Goal: Navigation & Orientation: Find specific page/section

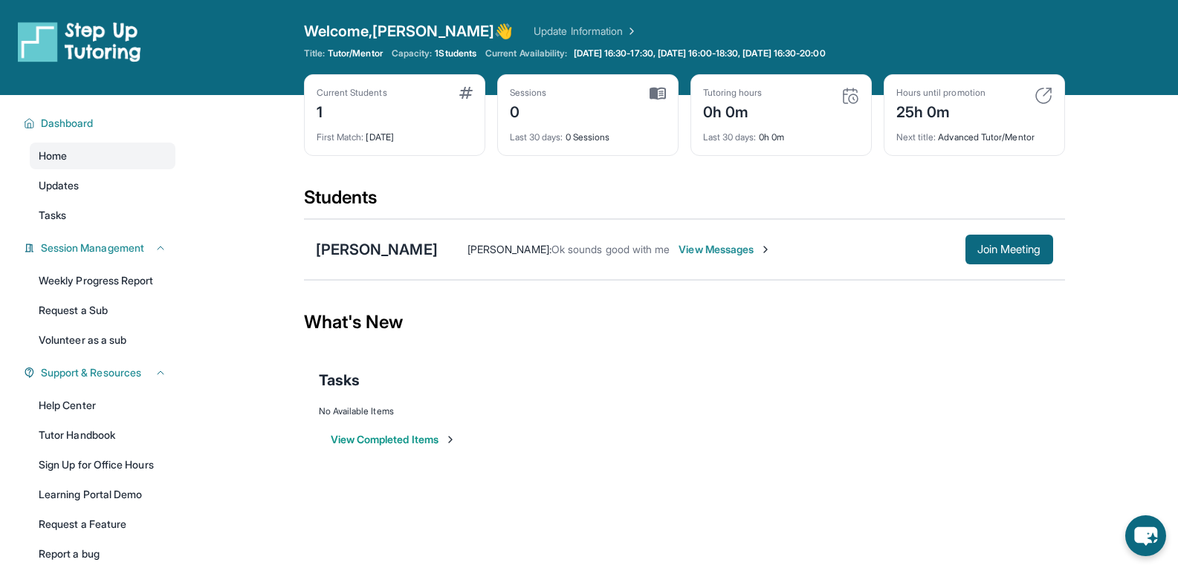
scroll to position [95, 0]
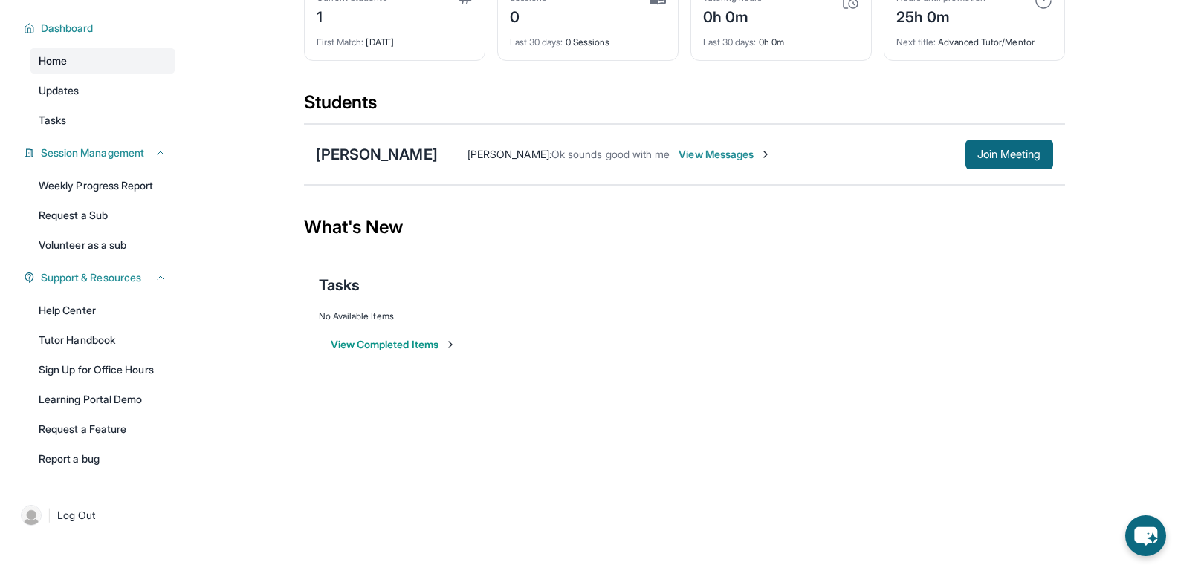
click at [92, 67] on link "Home" at bounding box center [103, 61] width 146 height 27
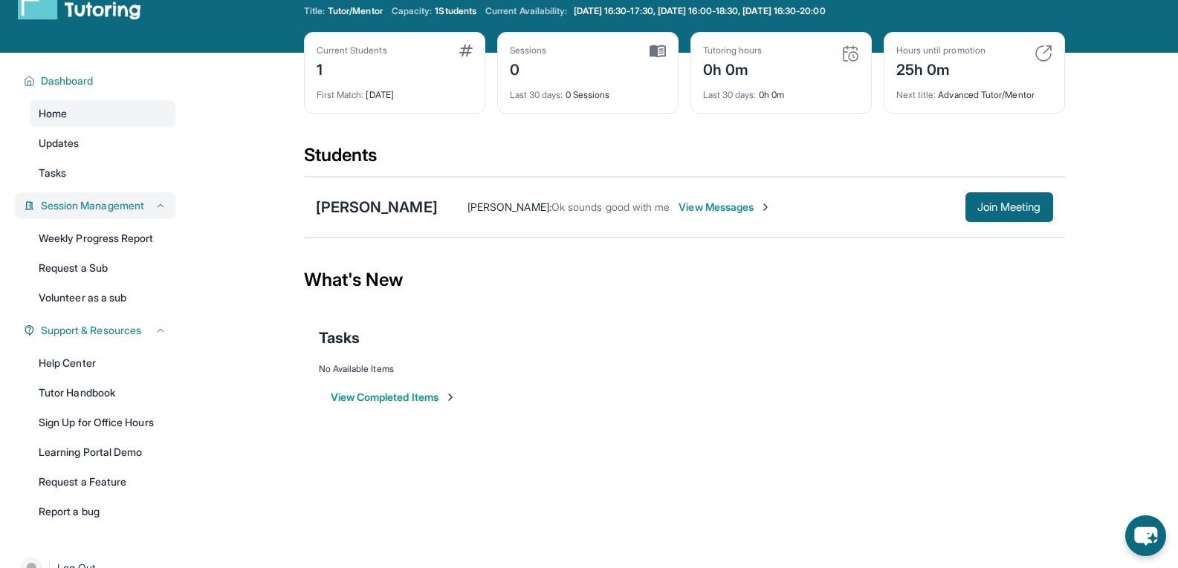
scroll to position [43, 0]
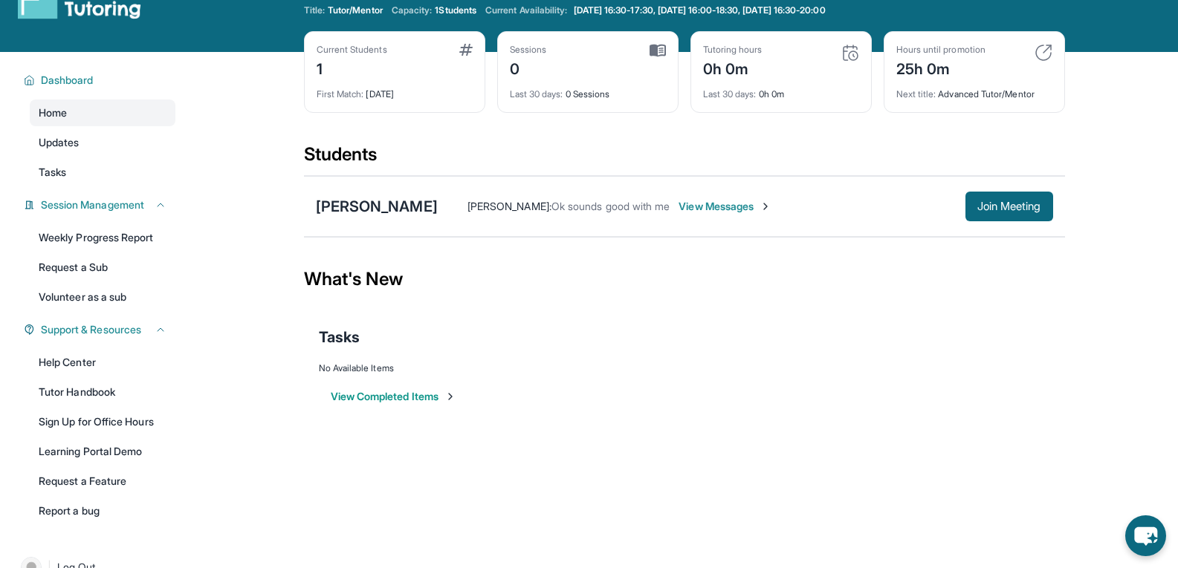
click at [750, 205] on span "View Messages" at bounding box center [724, 206] width 93 height 15
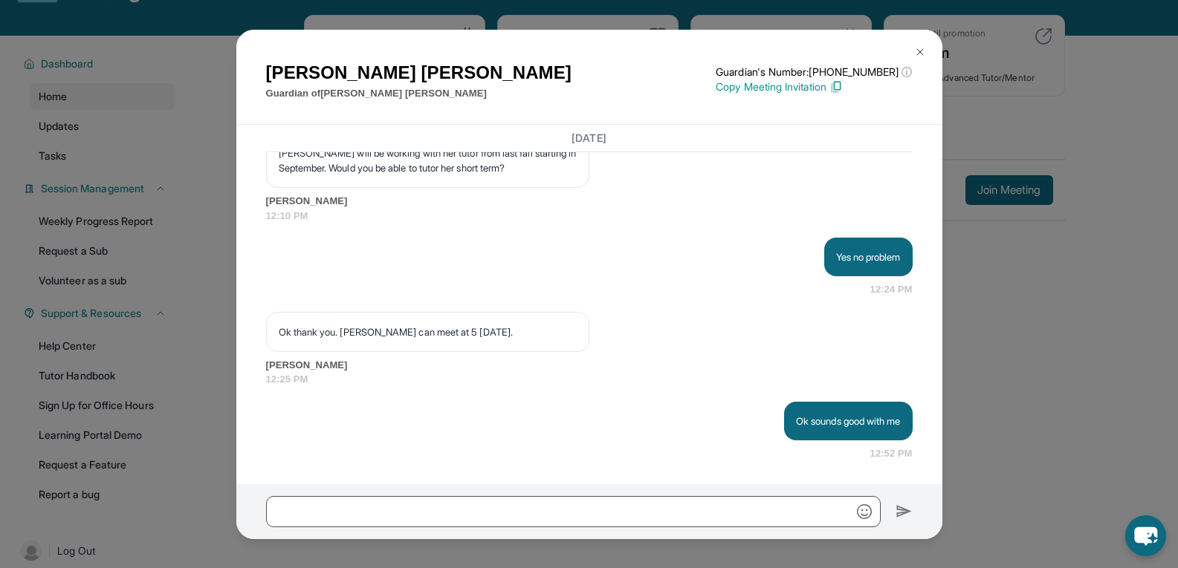
scroll to position [60, 0]
click at [833, 83] on p "Copy Meeting Invitation" at bounding box center [814, 87] width 196 height 15
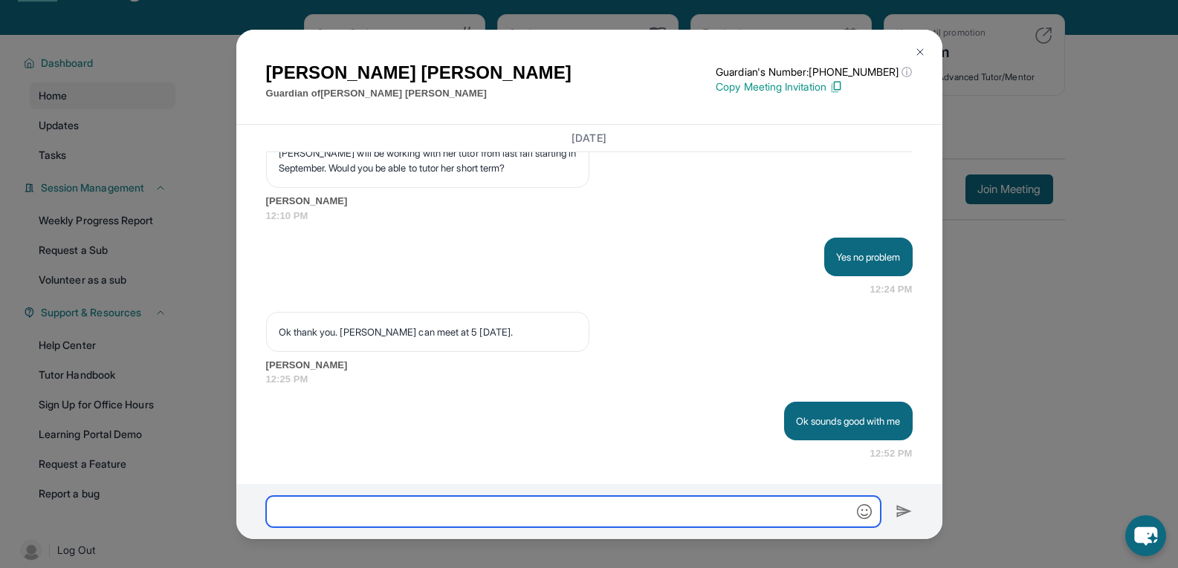
click at [555, 507] on input "text" at bounding box center [573, 511] width 615 height 31
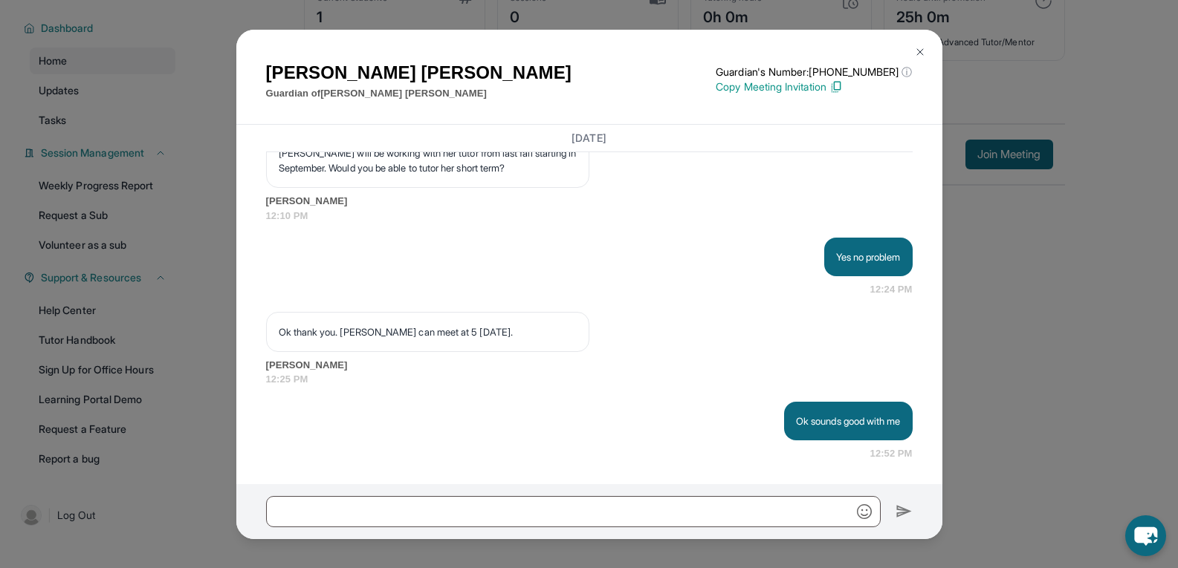
click at [813, 88] on p "Copy Meeting Invitation" at bounding box center [814, 87] width 196 height 15
drag, startPoint x: 919, startPoint y: 46, endPoint x: 916, endPoint y: 55, distance: 9.7
click at [916, 55] on img at bounding box center [920, 52] width 12 height 12
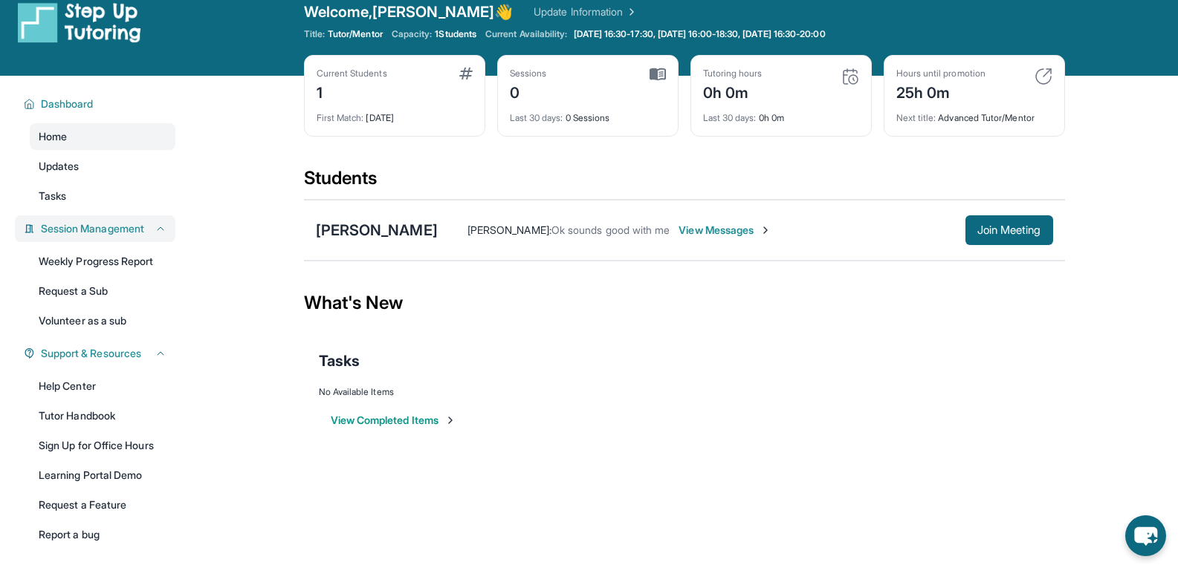
scroll to position [0, 0]
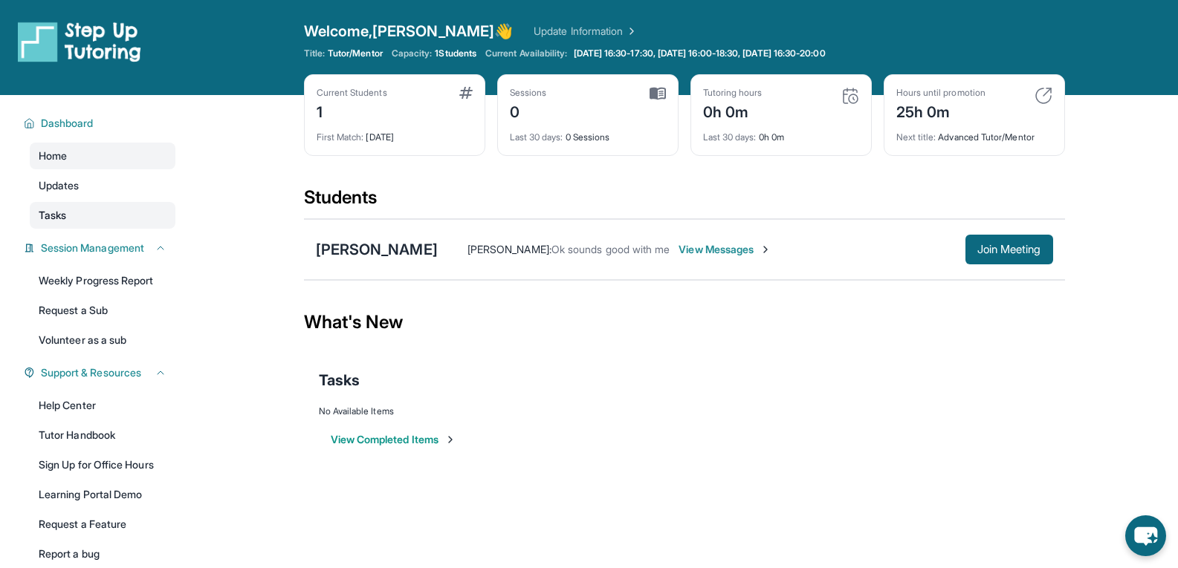
click at [58, 211] on span "Tasks" at bounding box center [52, 215] width 27 height 15
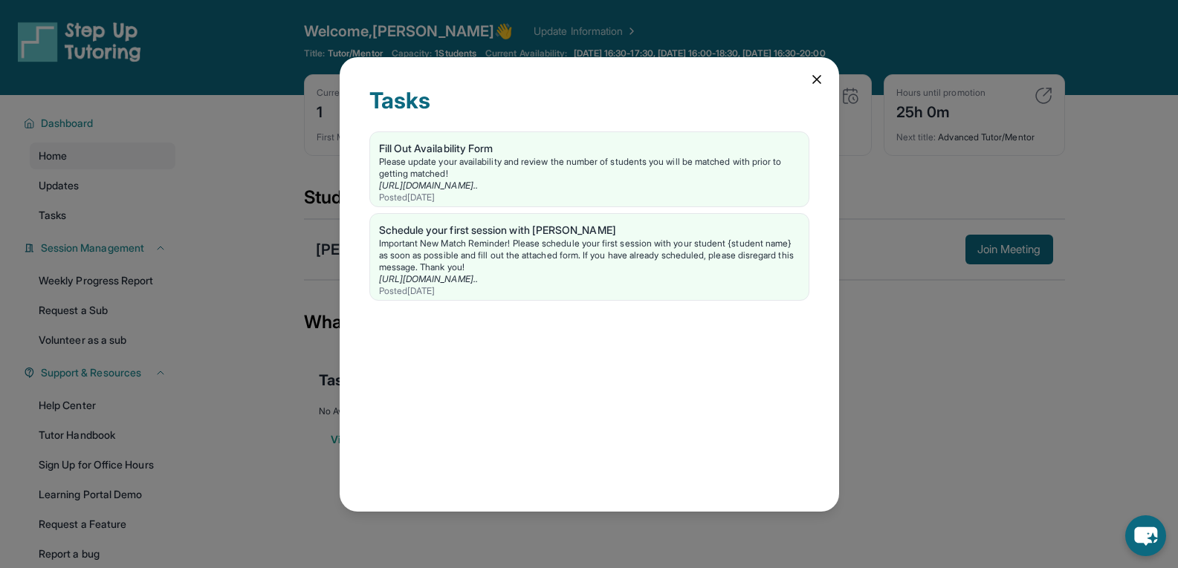
click at [820, 76] on icon at bounding box center [816, 79] width 7 height 7
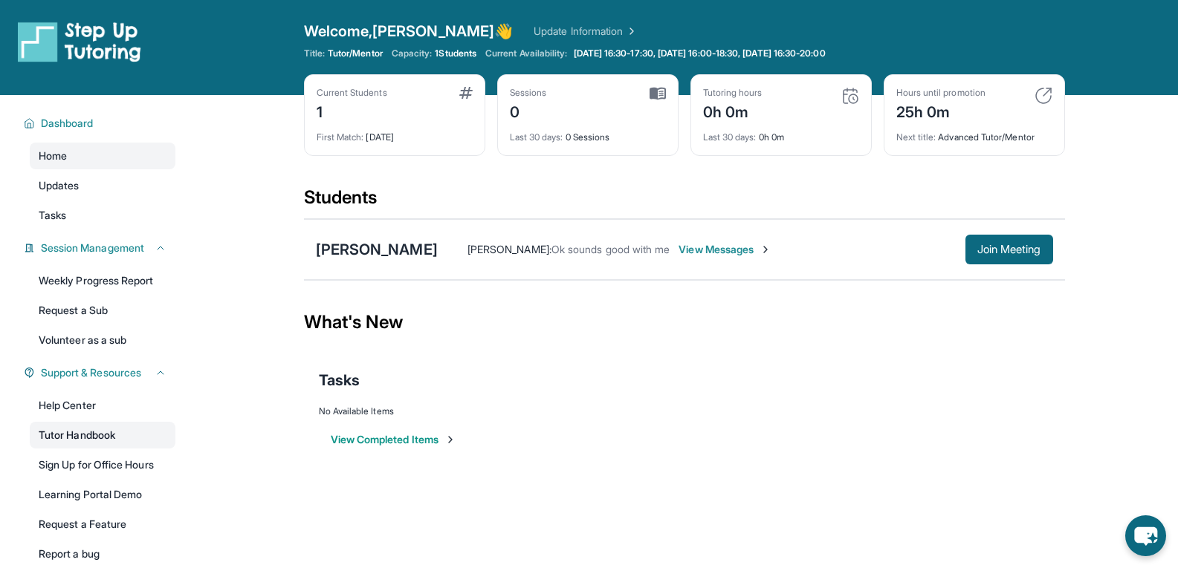
scroll to position [95, 0]
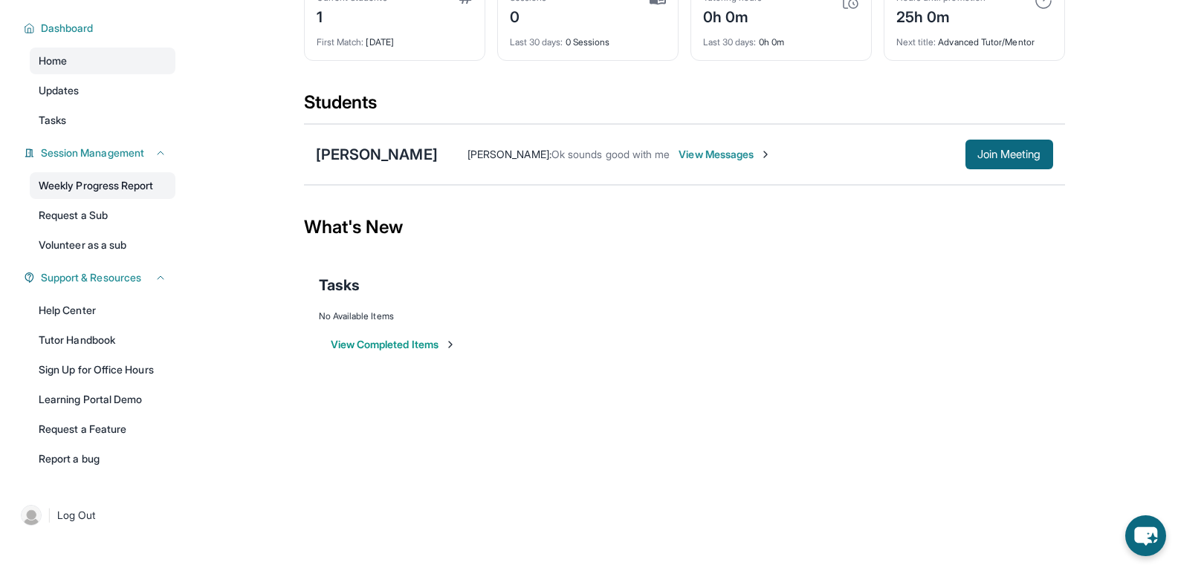
click at [63, 187] on link "Weekly Progress Report" at bounding box center [103, 185] width 146 height 27
